Goal: Task Accomplishment & Management: Manage account settings

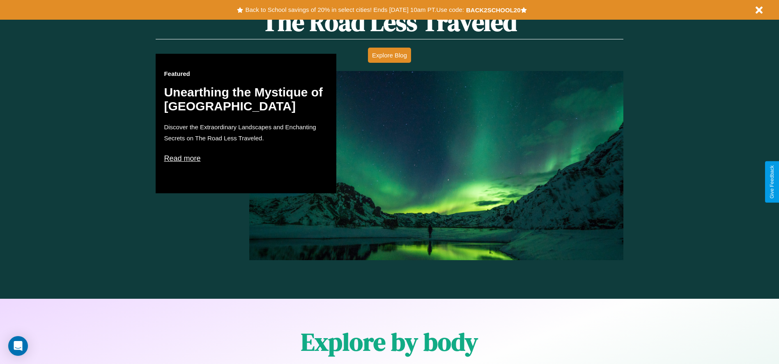
scroll to position [1178, 0]
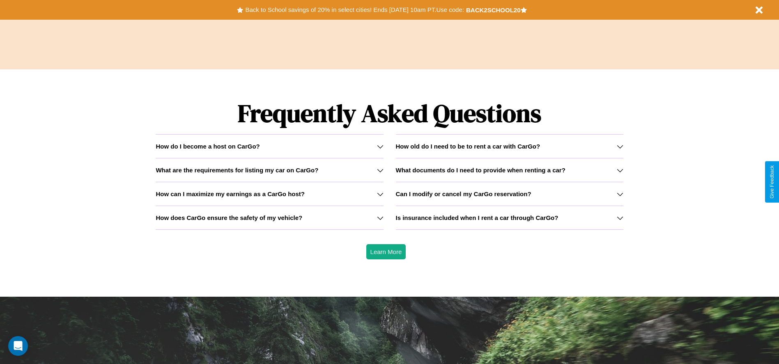
click at [509, 218] on h3 "Is insurance included when I rent a car through CarGo?" at bounding box center [477, 217] width 163 height 7
click at [509, 170] on h3 "What documents do I need to provide when renting a car?" at bounding box center [481, 170] width 170 height 7
click at [509, 146] on h3 "How old do I need to be to rent a car with CarGo?" at bounding box center [468, 146] width 144 height 7
click at [509, 218] on h3 "Is insurance included when I rent a car through CarGo?" at bounding box center [477, 217] width 163 height 7
click at [509, 170] on h3 "What documents do I need to provide when renting a car?" at bounding box center [481, 170] width 170 height 7
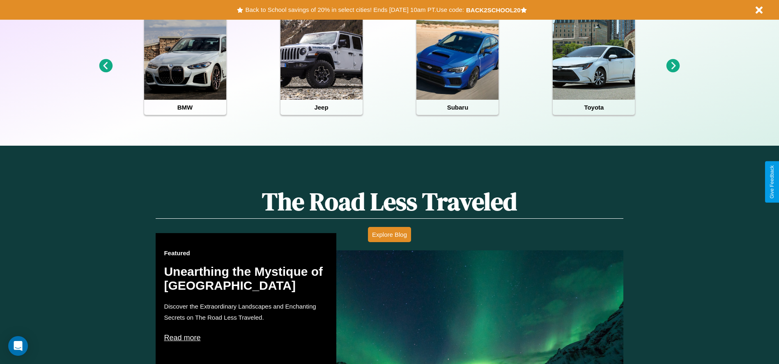
scroll to position [0, 0]
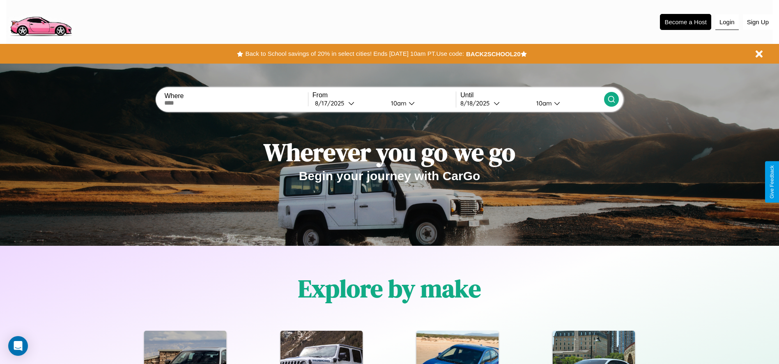
click at [727, 22] on button "Login" at bounding box center [726, 22] width 23 height 16
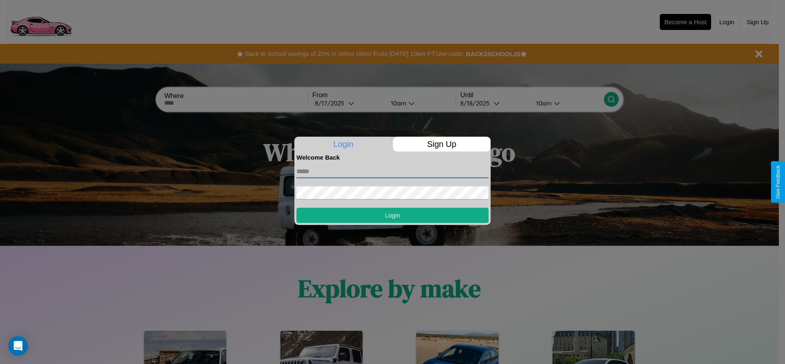
click at [392, 171] on input "text" at bounding box center [392, 171] width 192 height 13
type input "**********"
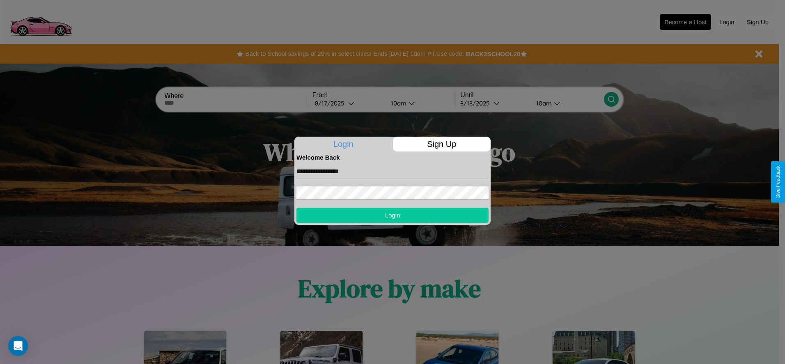
click at [392, 215] on button "Login" at bounding box center [392, 215] width 192 height 15
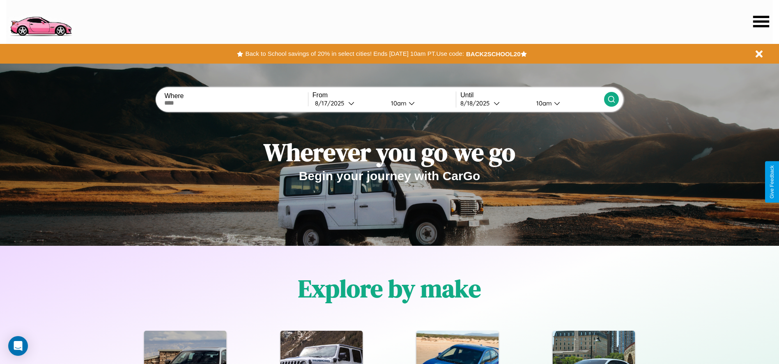
click at [761, 21] on icon at bounding box center [761, 21] width 16 height 11
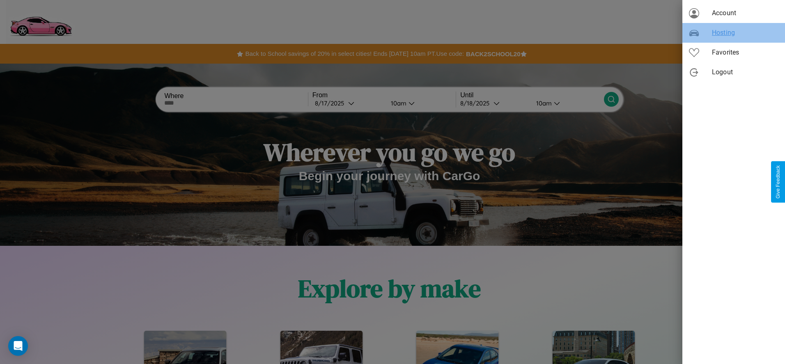
click at [733, 33] on span "Hosting" at bounding box center [745, 33] width 66 height 10
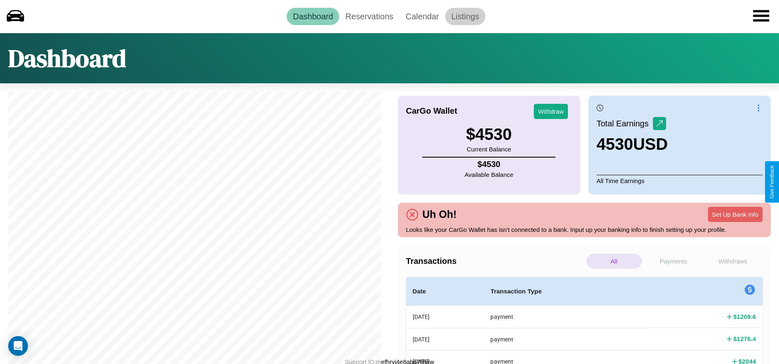
click at [465, 16] on link "Listings" at bounding box center [465, 16] width 40 height 17
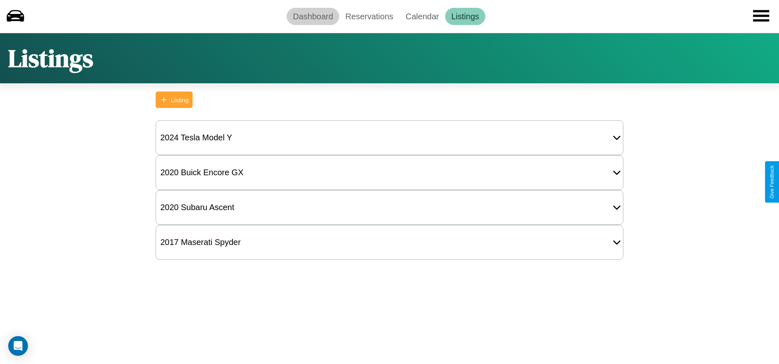
click at [313, 16] on link "Dashboard" at bounding box center [312, 16] width 53 height 17
